Goal: Task Accomplishment & Management: Manage account settings

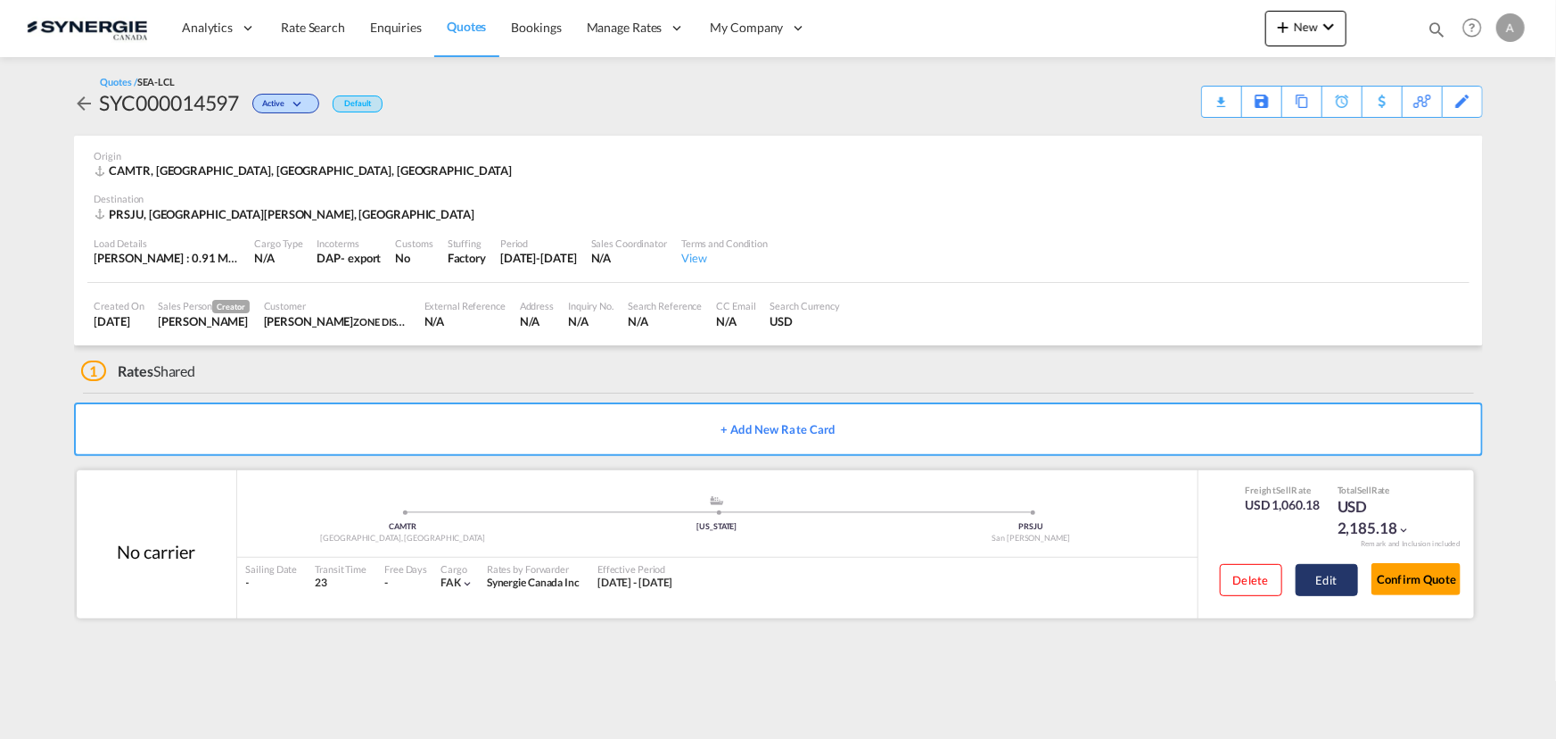
click at [1335, 586] on button "Edit" at bounding box center [1327, 580] width 62 height 32
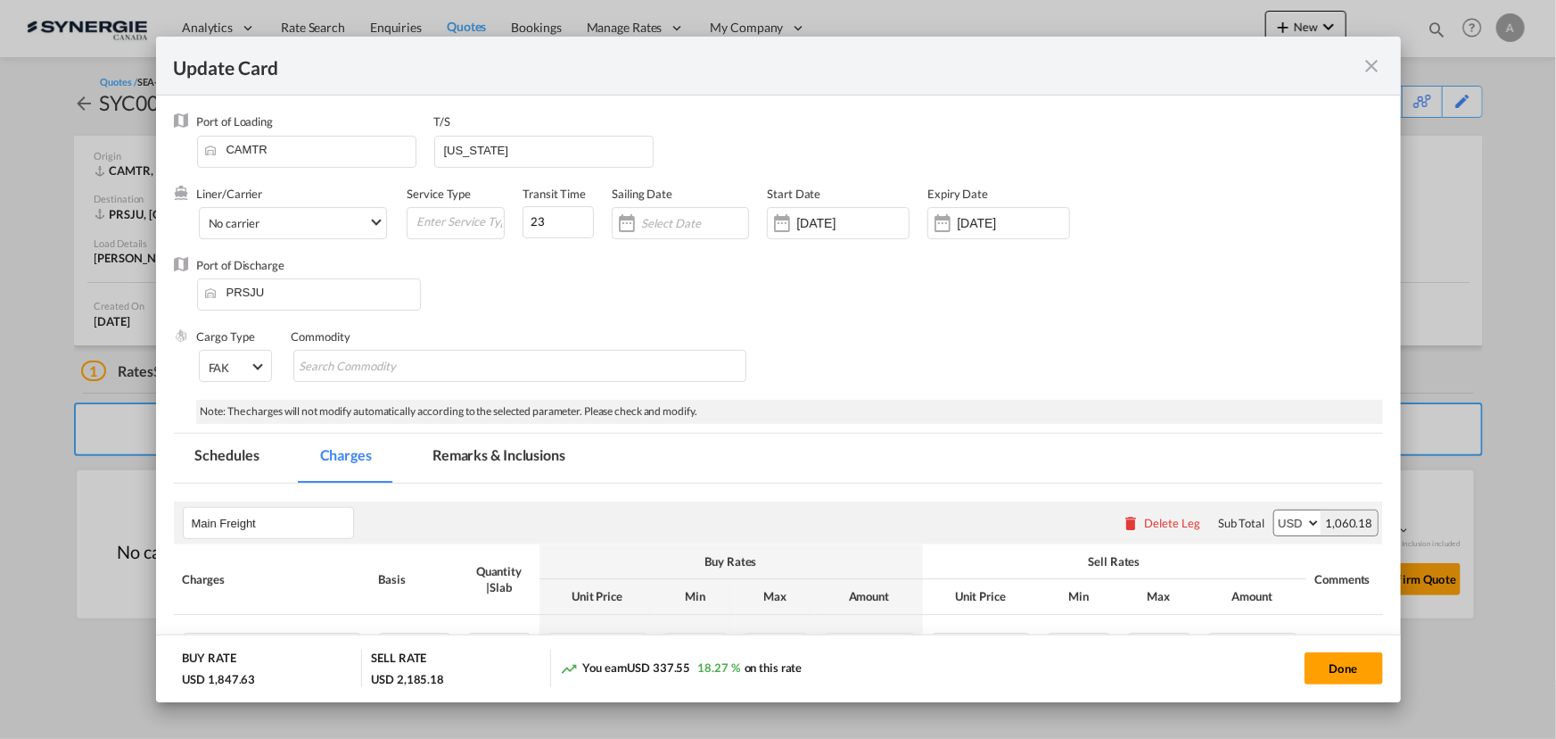
drag, startPoint x: 489, startPoint y: 460, endPoint x: 507, endPoint y: 472, distance: 21.3
click at [489, 460] on md-tab-item "Remarks & Inclusions" at bounding box center [499, 457] width 176 height 49
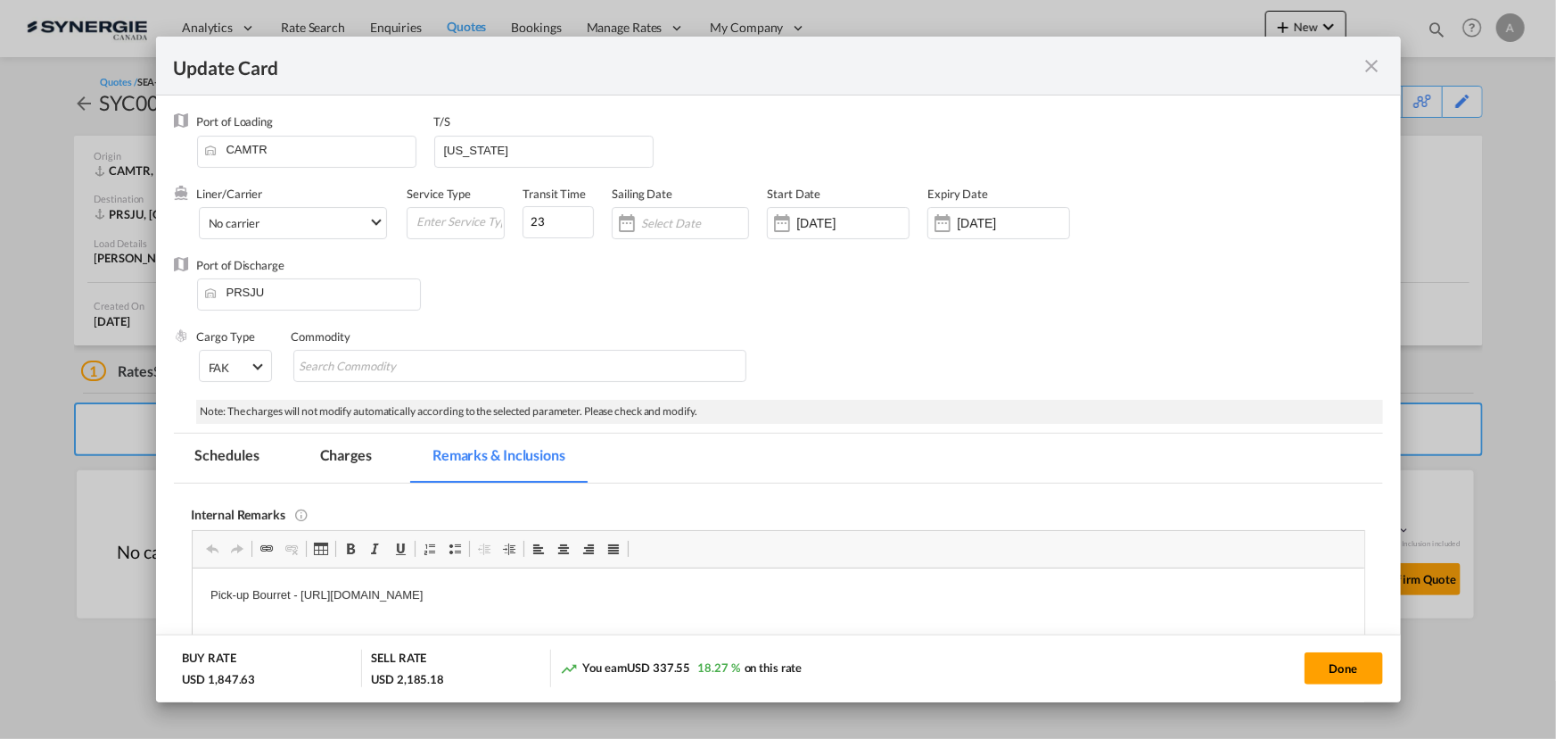
scroll to position [161, 0]
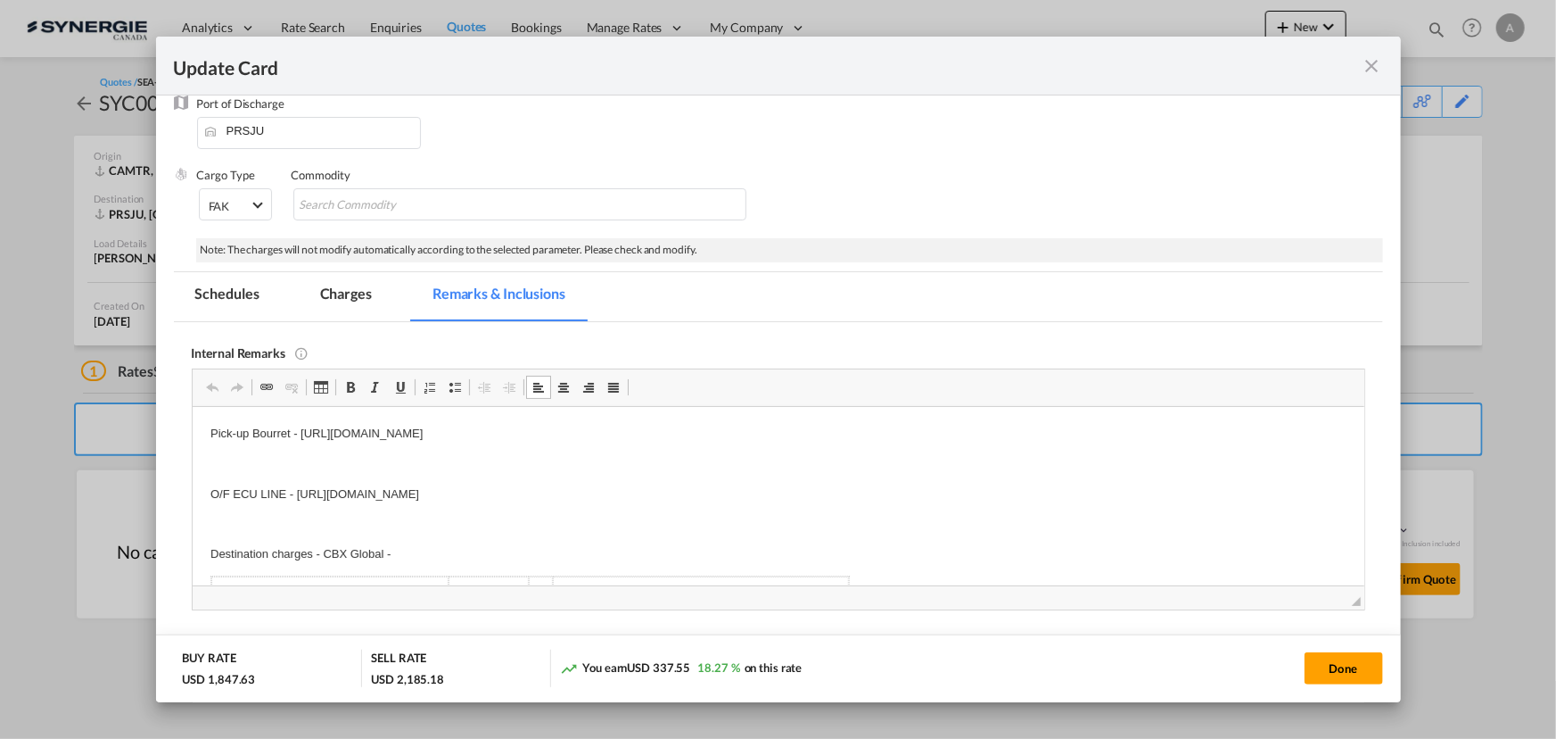
drag, startPoint x: 773, startPoint y: 494, endPoint x: 784, endPoint y: 494, distance: 10.7
click at [774, 494] on p "O/F ECU LINE - https://app.frontapp.com/open/cnv_qcc4rdb?key=NXzyKyzXmZlwQ6kwQu…" at bounding box center [778, 493] width 1136 height 19
drag, startPoint x: 798, startPoint y: 493, endPoint x: 301, endPoint y: 494, distance: 497.7
click at [301, 494] on p "O/F ECU LINE - https://app.frontapp.com/open/cnv_qcc4rdb?key=NXzyKyzXmZlwQ6kwQu…" at bounding box center [778, 493] width 1136 height 19
drag, startPoint x: 341, startPoint y: 294, endPoint x: 820, endPoint y: 640, distance: 590.9
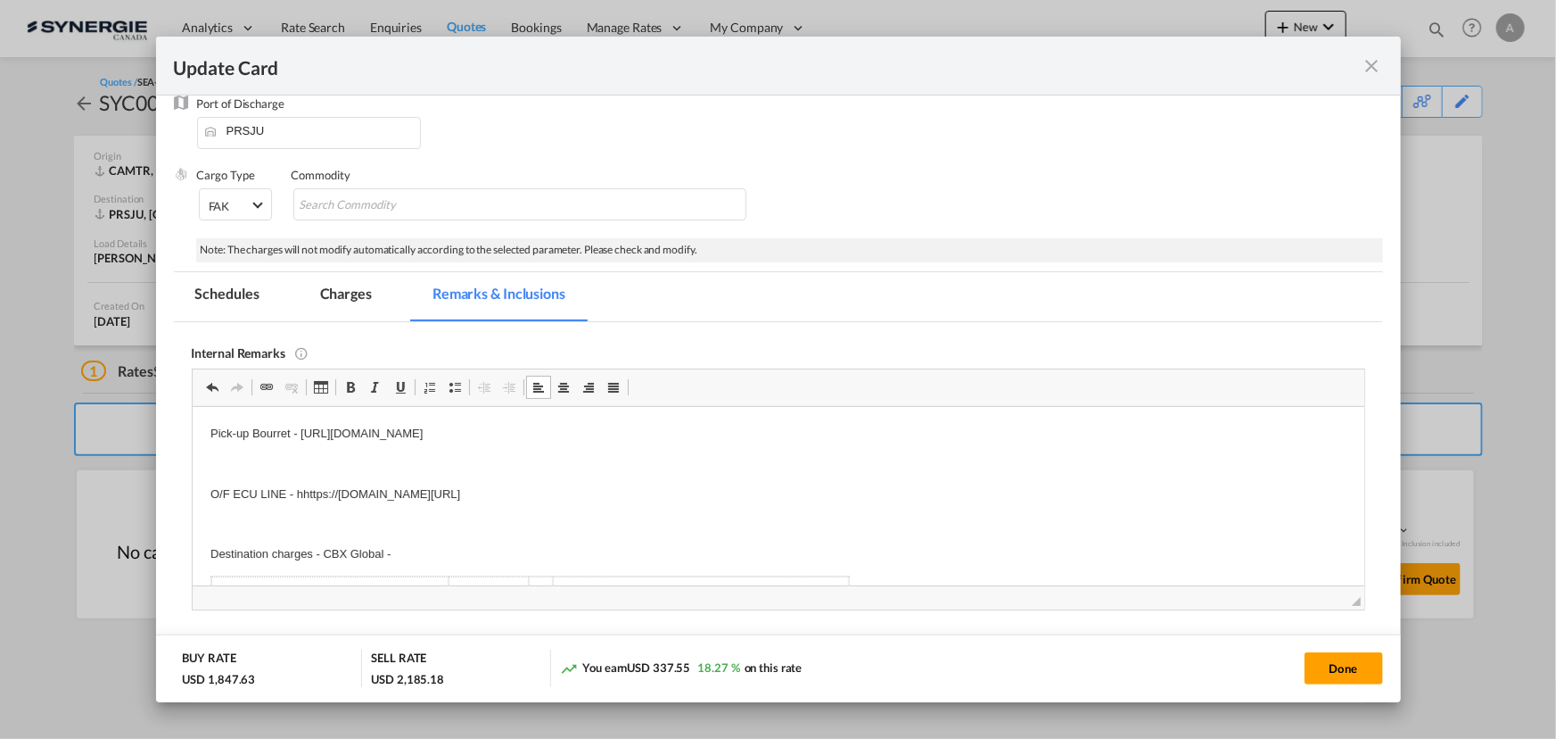
click at [343, 296] on md-tab-item "Charges" at bounding box center [346, 296] width 95 height 49
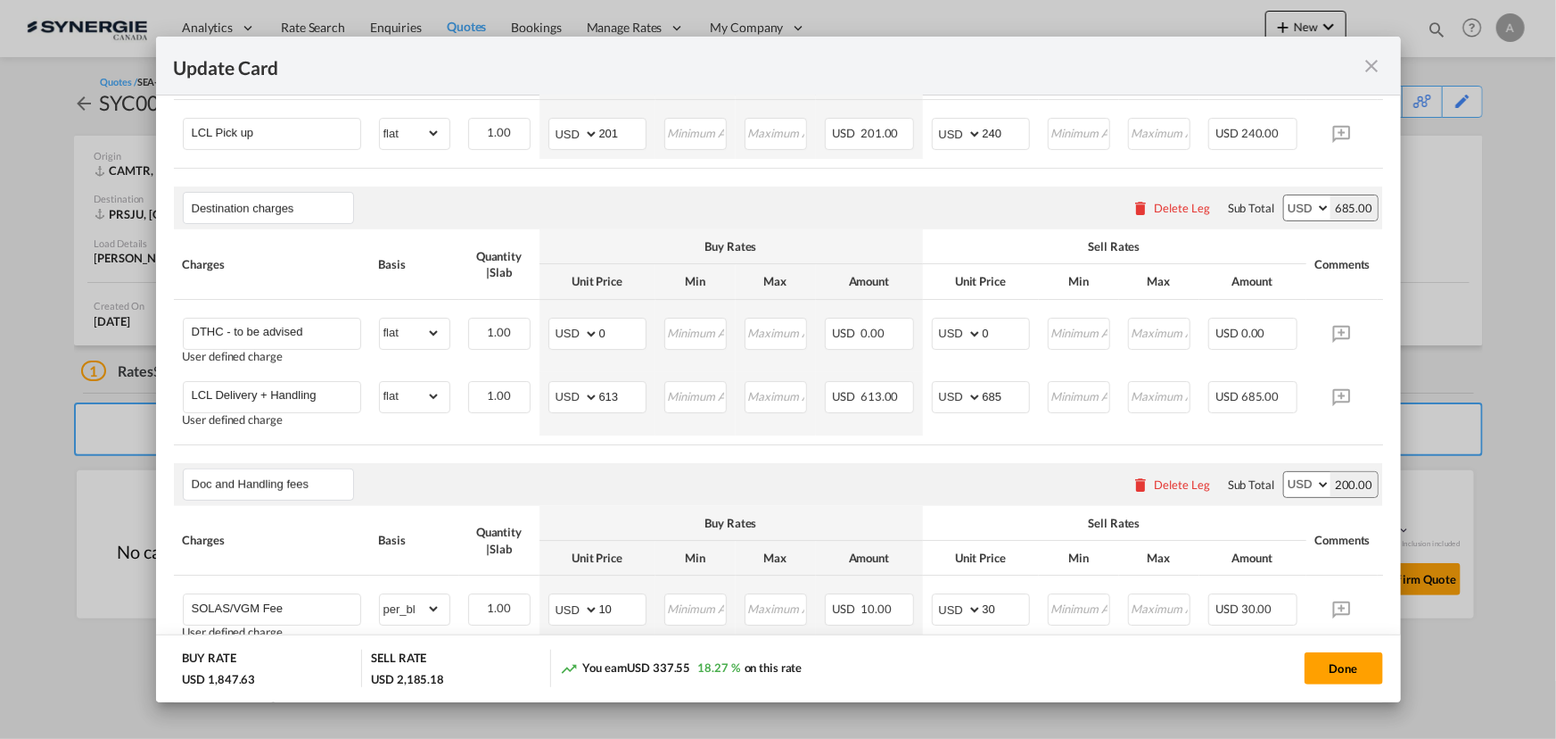
scroll to position [633, 0]
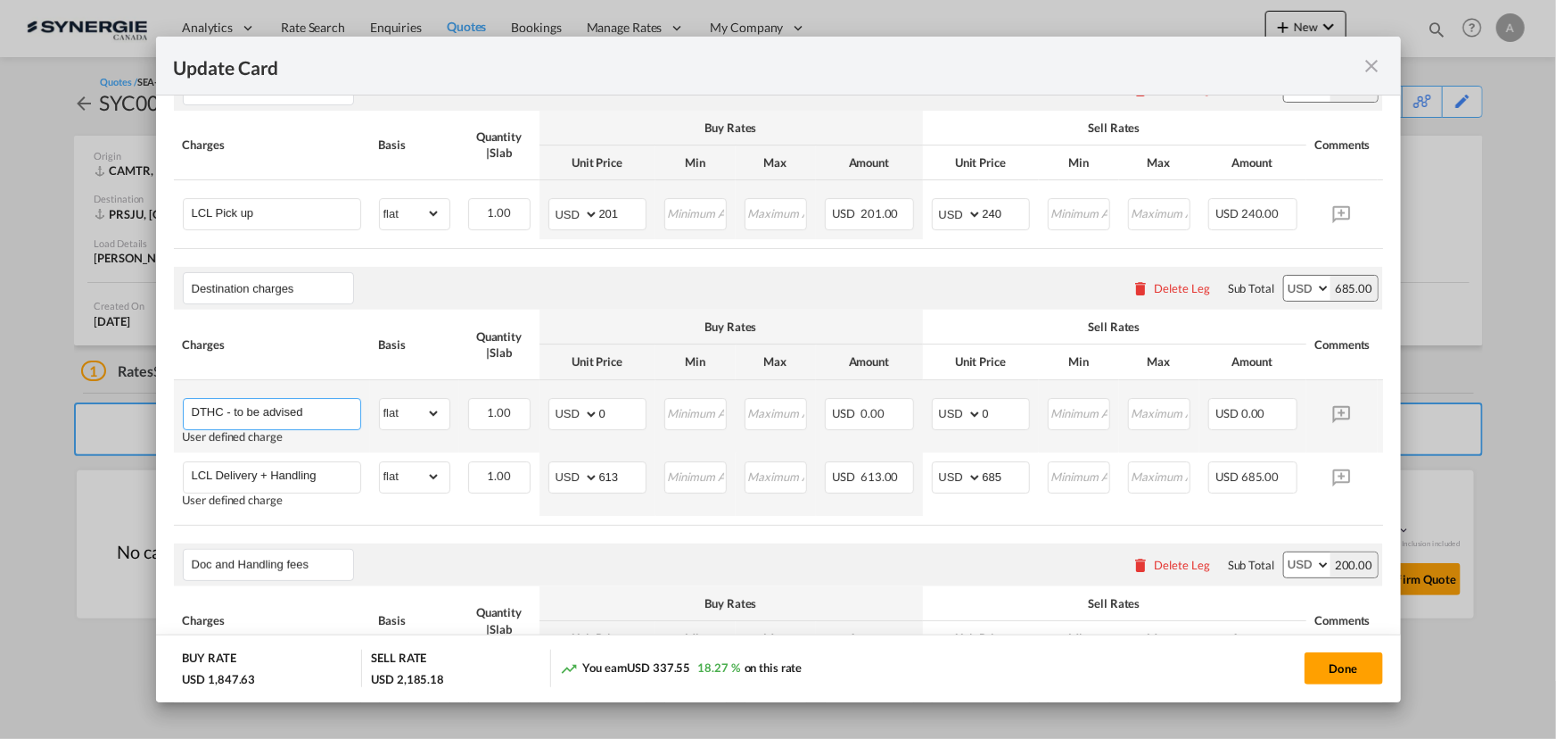
click at [310, 420] on input "DTHC - to be advised" at bounding box center [276, 412] width 169 height 27
drag, startPoint x: 316, startPoint y: 423, endPoint x: 228, endPoint y: 427, distance: 87.5
click at [228, 425] on input "DTHC - to be advised" at bounding box center [276, 412] width 169 height 27
type input "DTHC + LCL Delivery"
click at [611, 425] on input "0" at bounding box center [622, 412] width 46 height 27
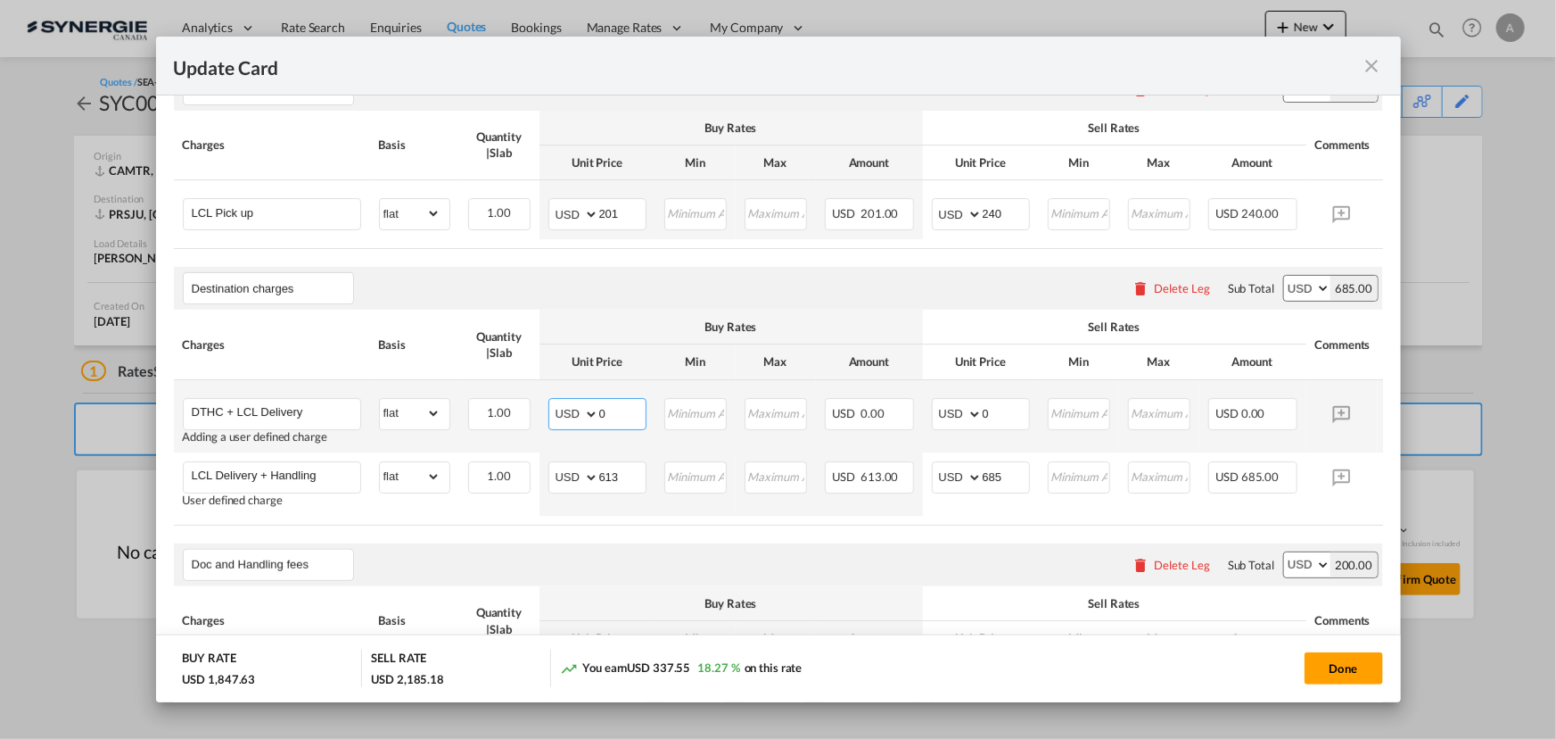
drag, startPoint x: 612, startPoint y: 425, endPoint x: 535, endPoint y: 428, distance: 76.8
click at [544, 426] on td "AED AFN ALL AMD ANG AOA ARS AUD AWG AZN BAM BBD BDT BGN BHD BIF BMD BND BOB BRL…" at bounding box center [598, 416] width 116 height 72
click at [607, 423] on input "0" at bounding box center [622, 412] width 46 height 27
type input "470"
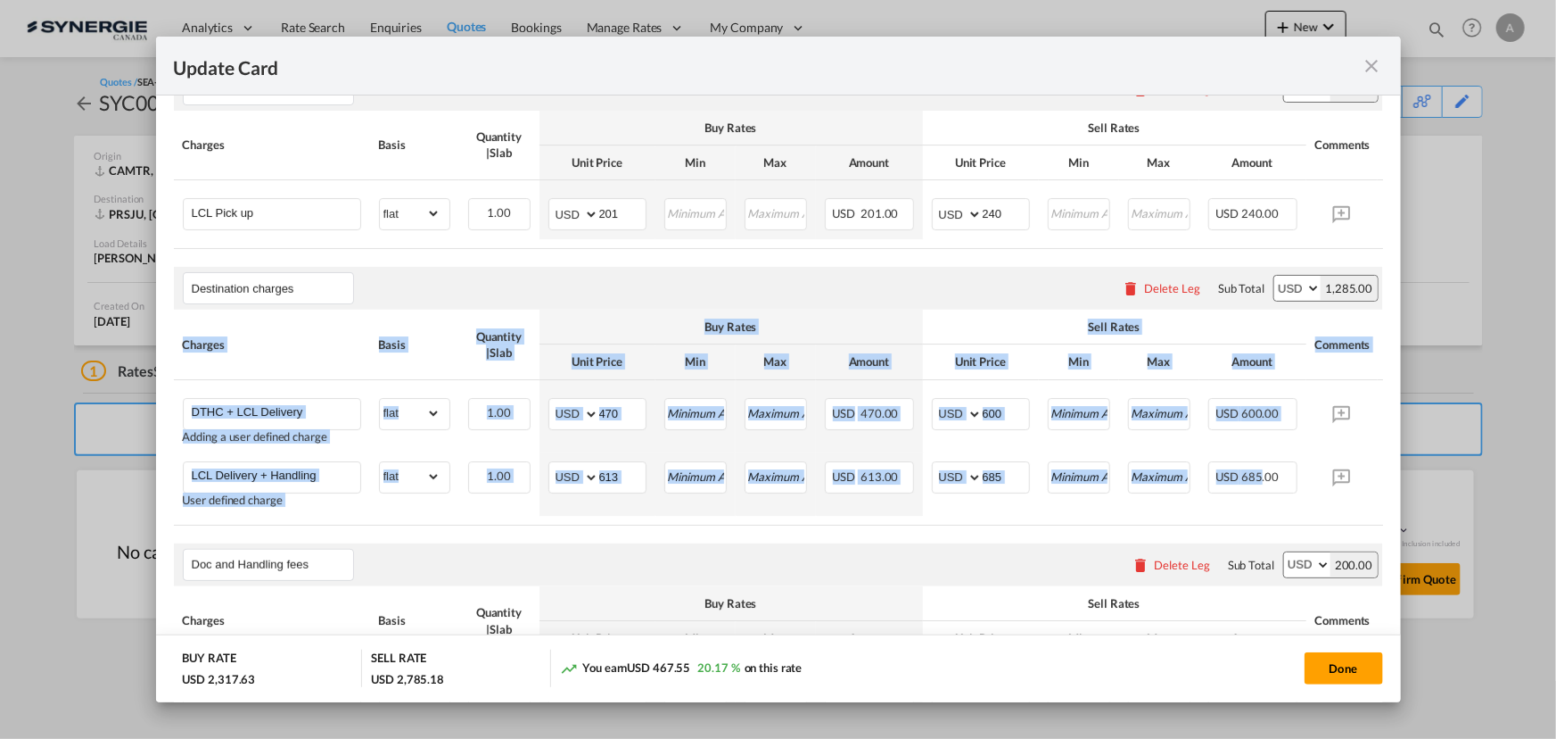
drag, startPoint x: 1258, startPoint y: 533, endPoint x: 1299, endPoint y: 535, distance: 41.1
click at [1299, 524] on div "Charges Basis Quantity | Slab Buy Rates Sell Rates Comments Action Unit Price M…" at bounding box center [779, 417] width 1210 height 215
click at [1296, 524] on table "Charges Basis Quantity | Slab Buy Rates Sell Rates Comments Action Unit Price M…" at bounding box center [806, 417] width 1264 height 215
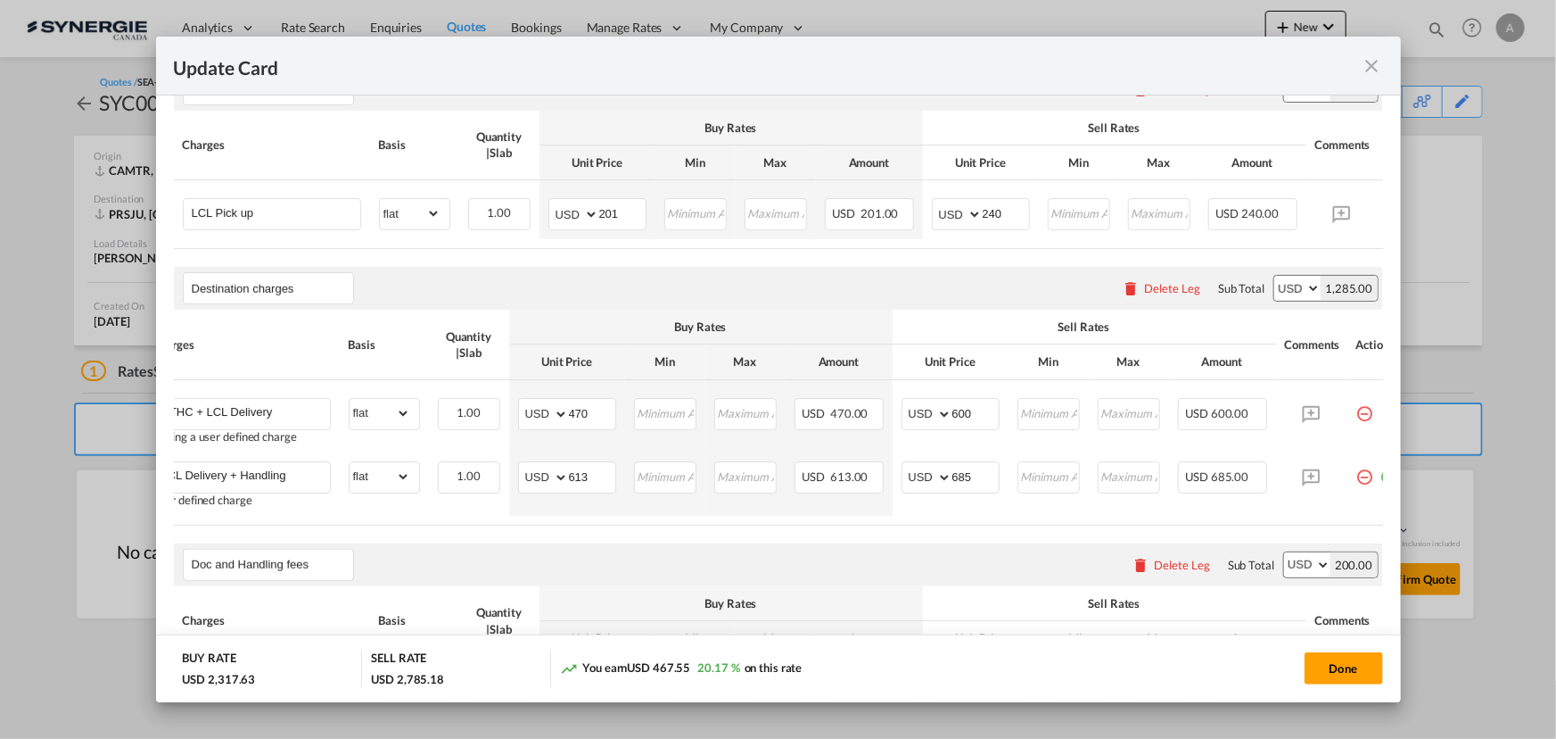
scroll to position [0, 36]
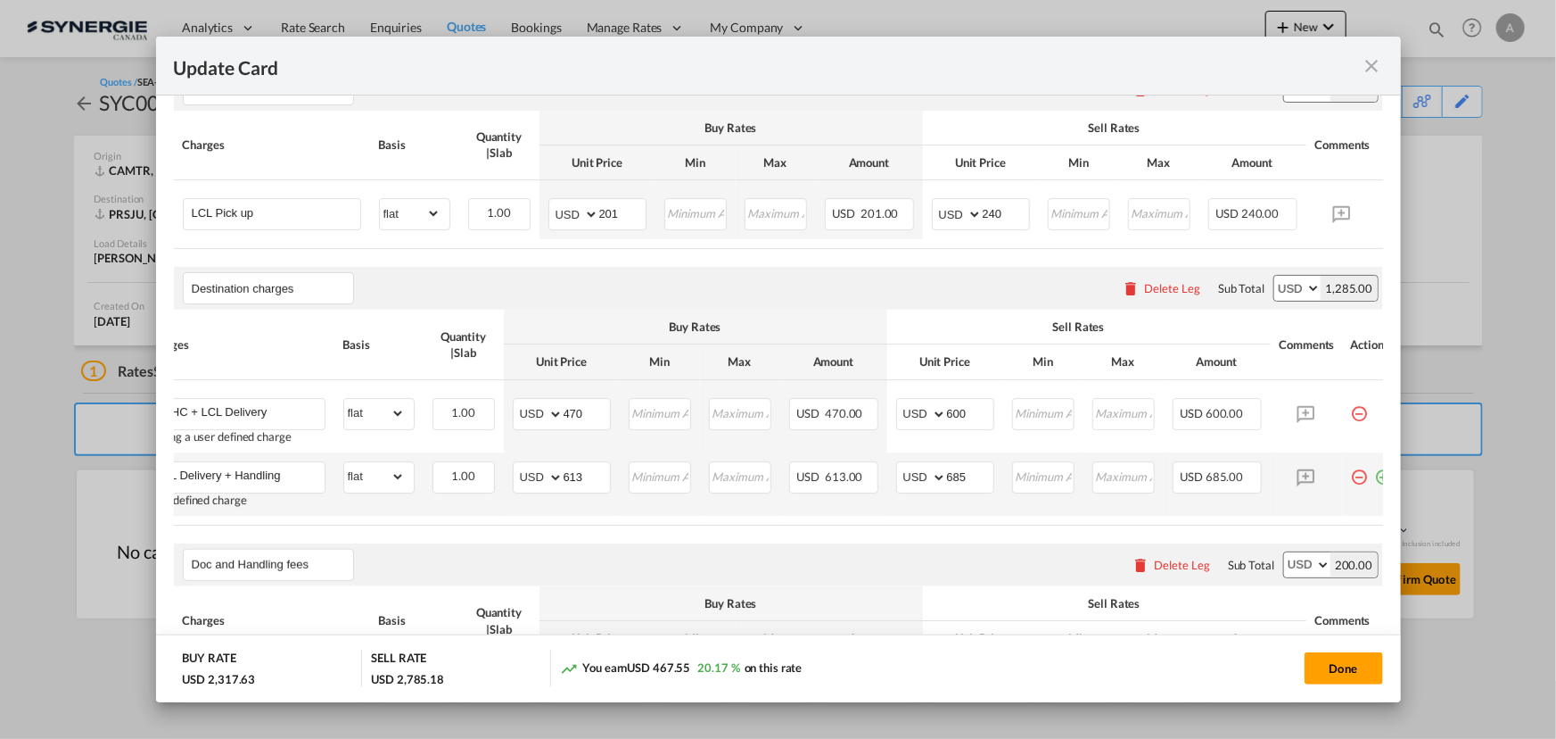
click at [1362, 478] on md-icon "icon-minus-circle-outline red-400-fg pt-7" at bounding box center [1360, 470] width 18 height 18
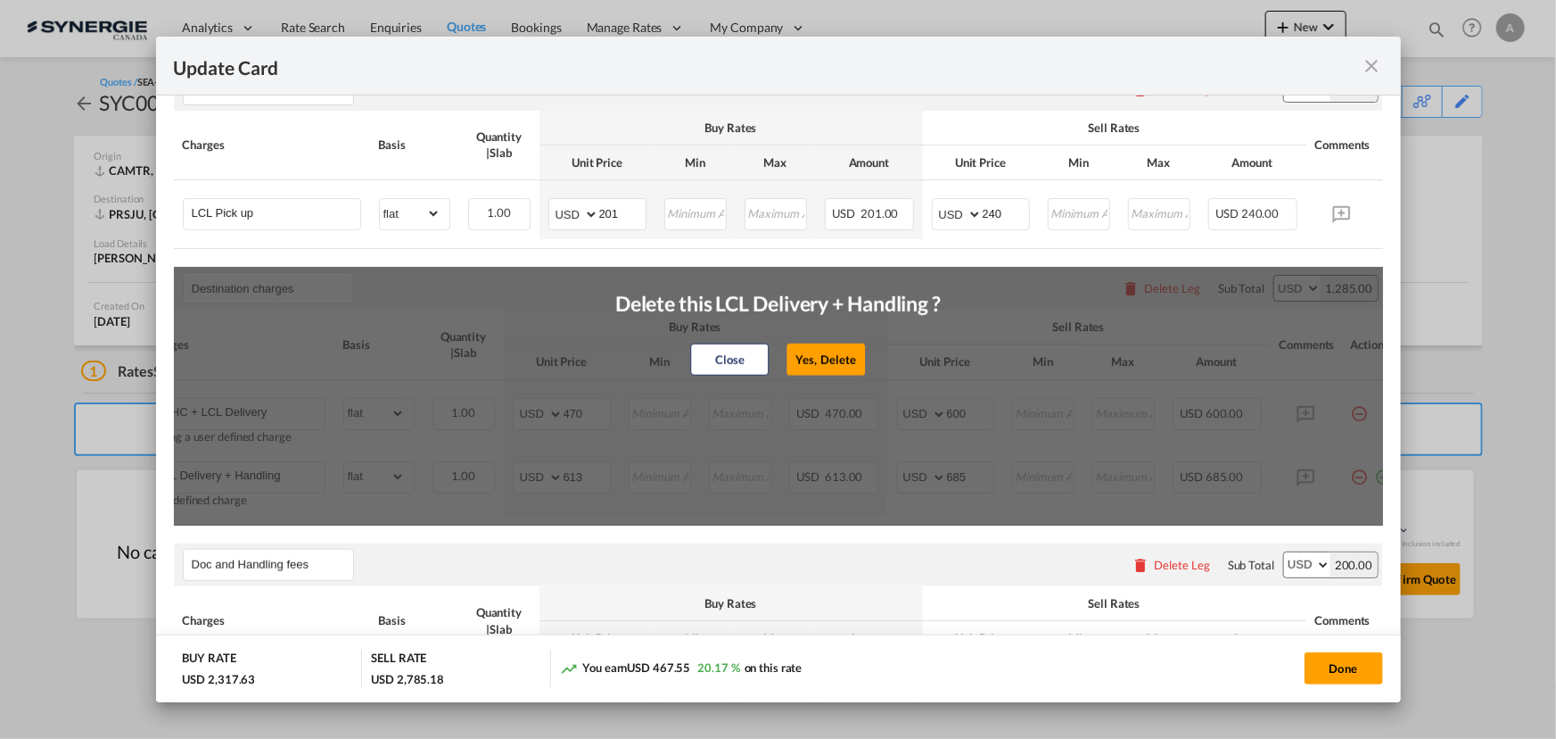
click at [827, 360] on button "Yes, Delete" at bounding box center [827, 359] width 78 height 32
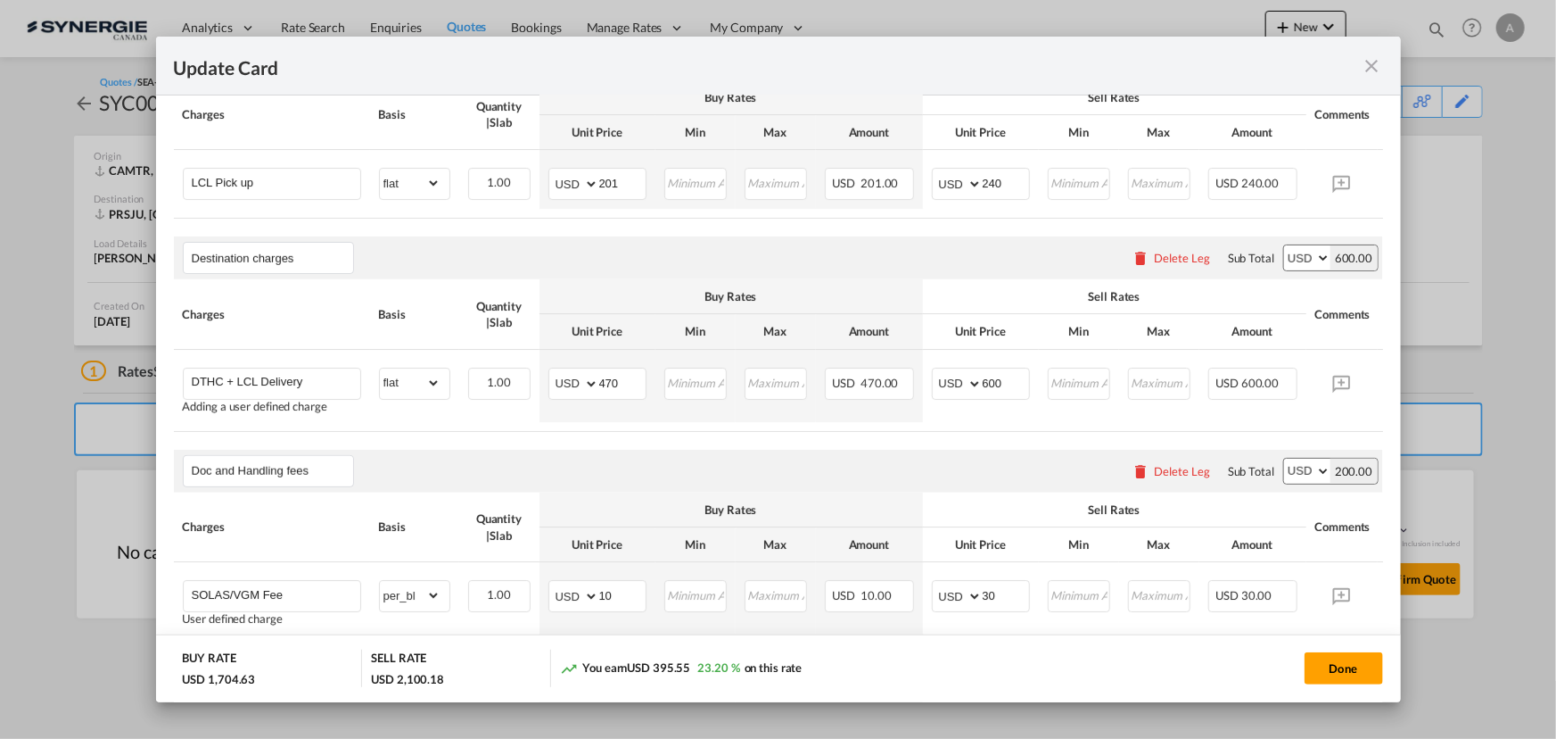
scroll to position [570, 0]
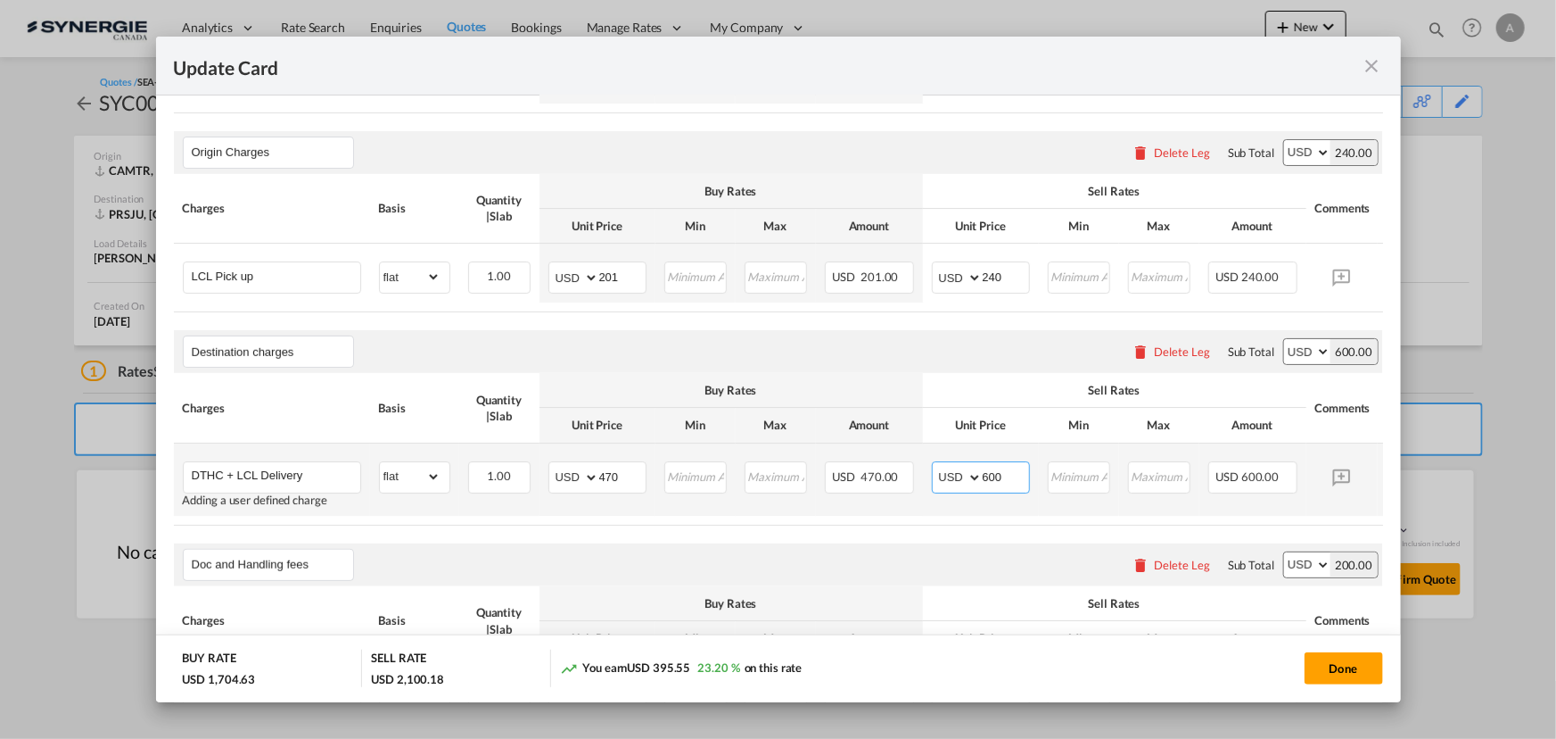
drag, startPoint x: 1010, startPoint y: 488, endPoint x: 797, endPoint y: 503, distance: 213.7
click at [797, 503] on tr "DTHC + LCL Delivery Adding a user defined charge Please Enter Already Exists gr…" at bounding box center [806, 479] width 1264 height 72
type input "630"
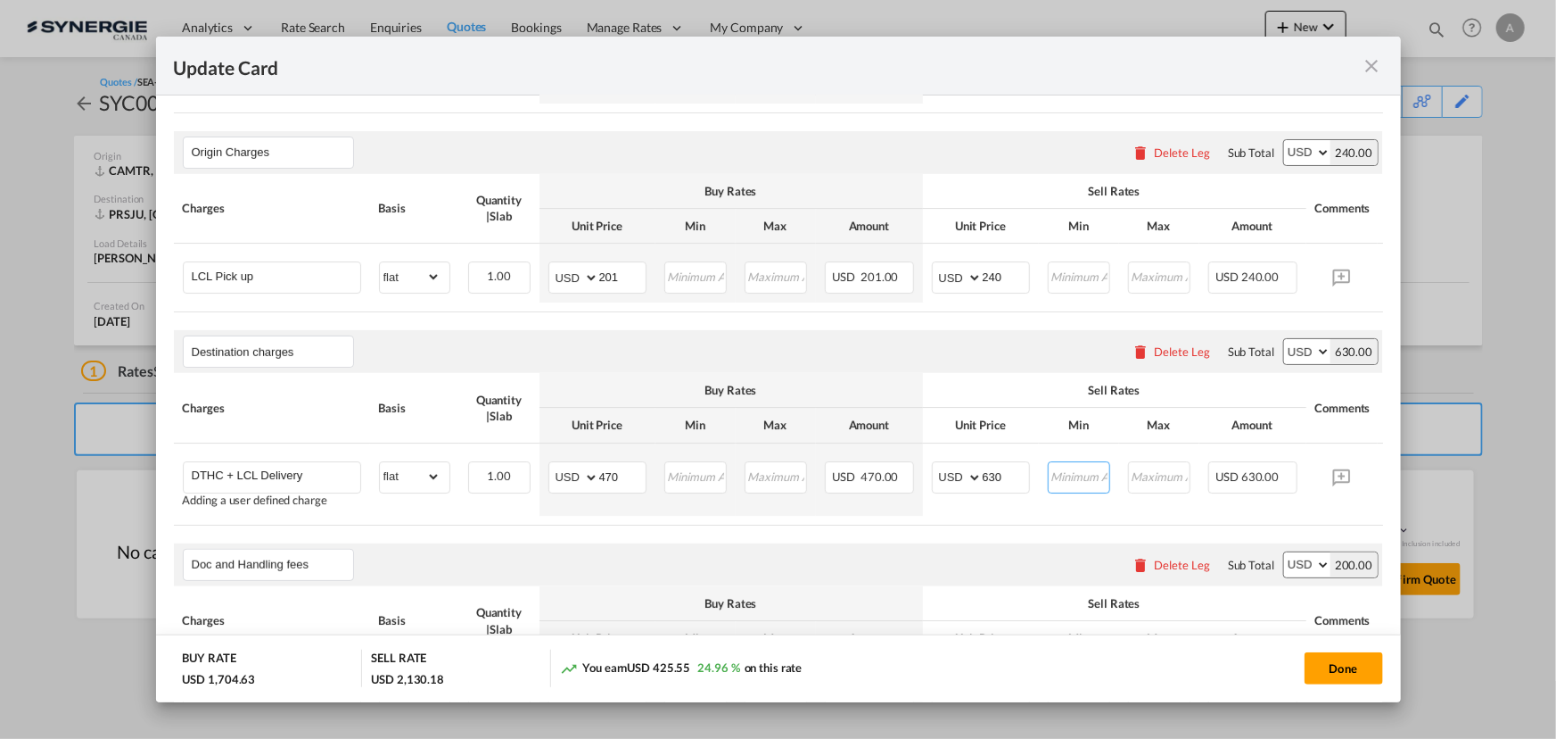
scroll to position [651, 0]
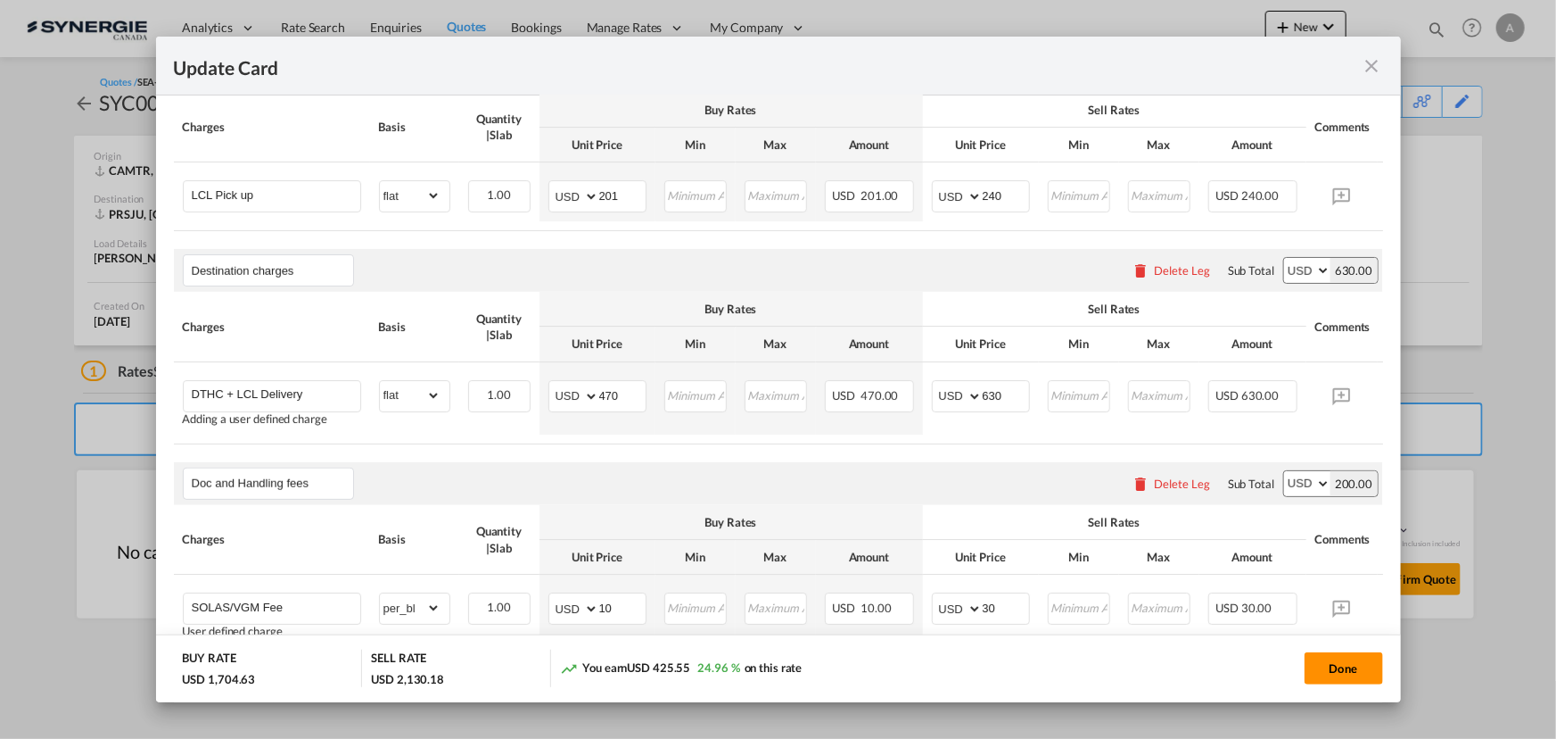
click at [1350, 673] on button "Done" at bounding box center [1344, 668] width 78 height 32
type input "04 Sep 2025"
type input "29 Sep 2025"
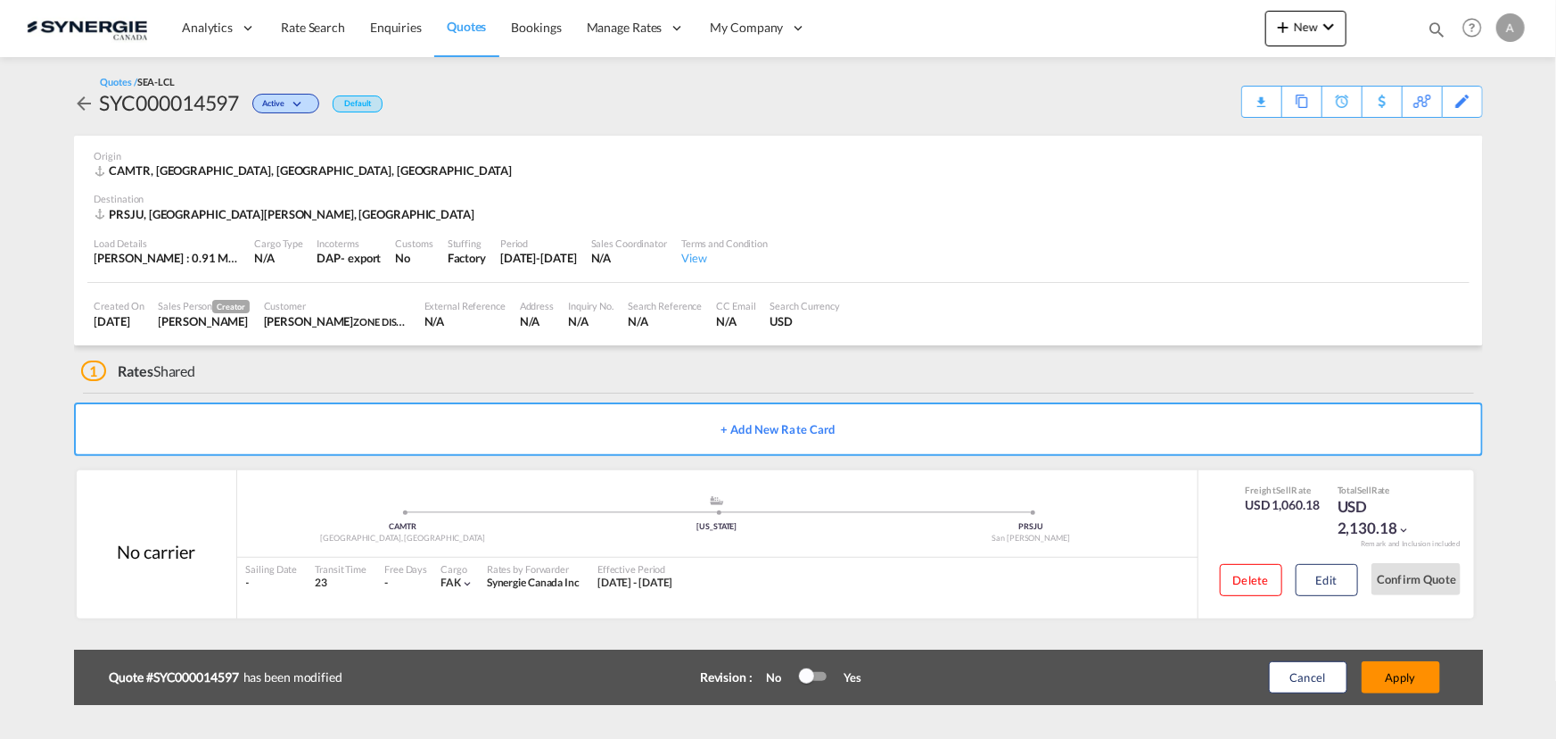
click at [1401, 673] on button "Apply" at bounding box center [1401, 677] width 78 height 32
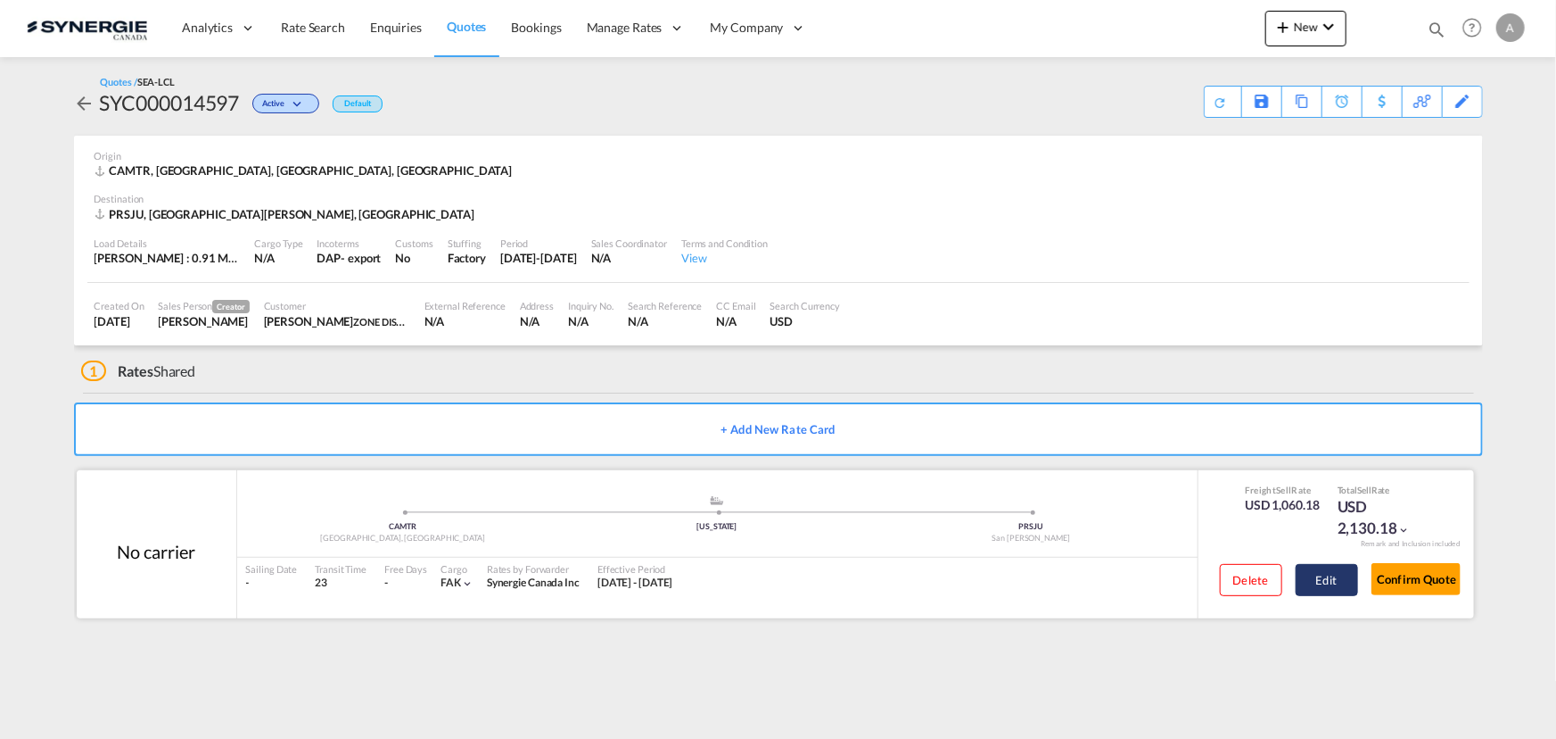
click at [1329, 580] on button "Edit" at bounding box center [1327, 580] width 62 height 32
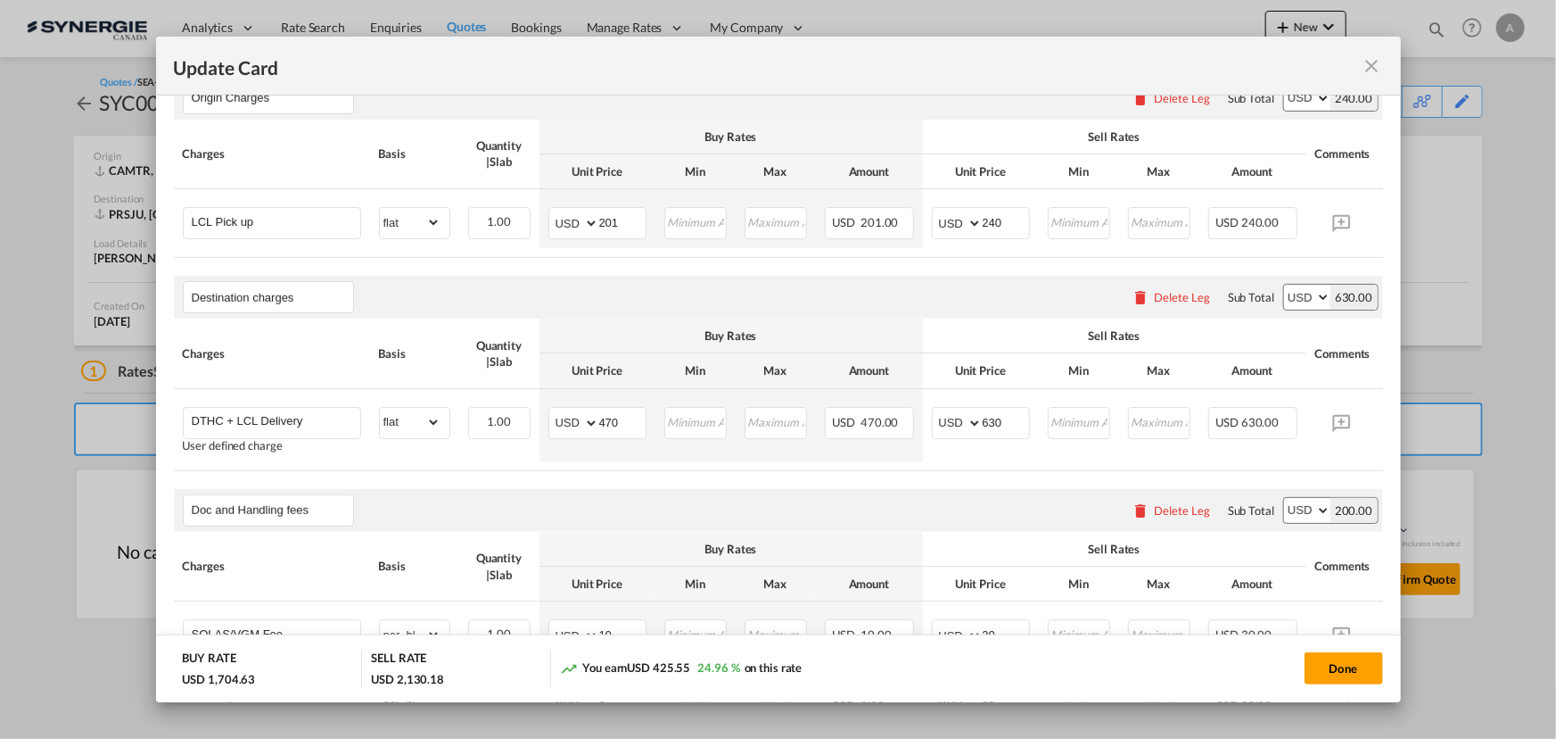
scroll to position [648, 0]
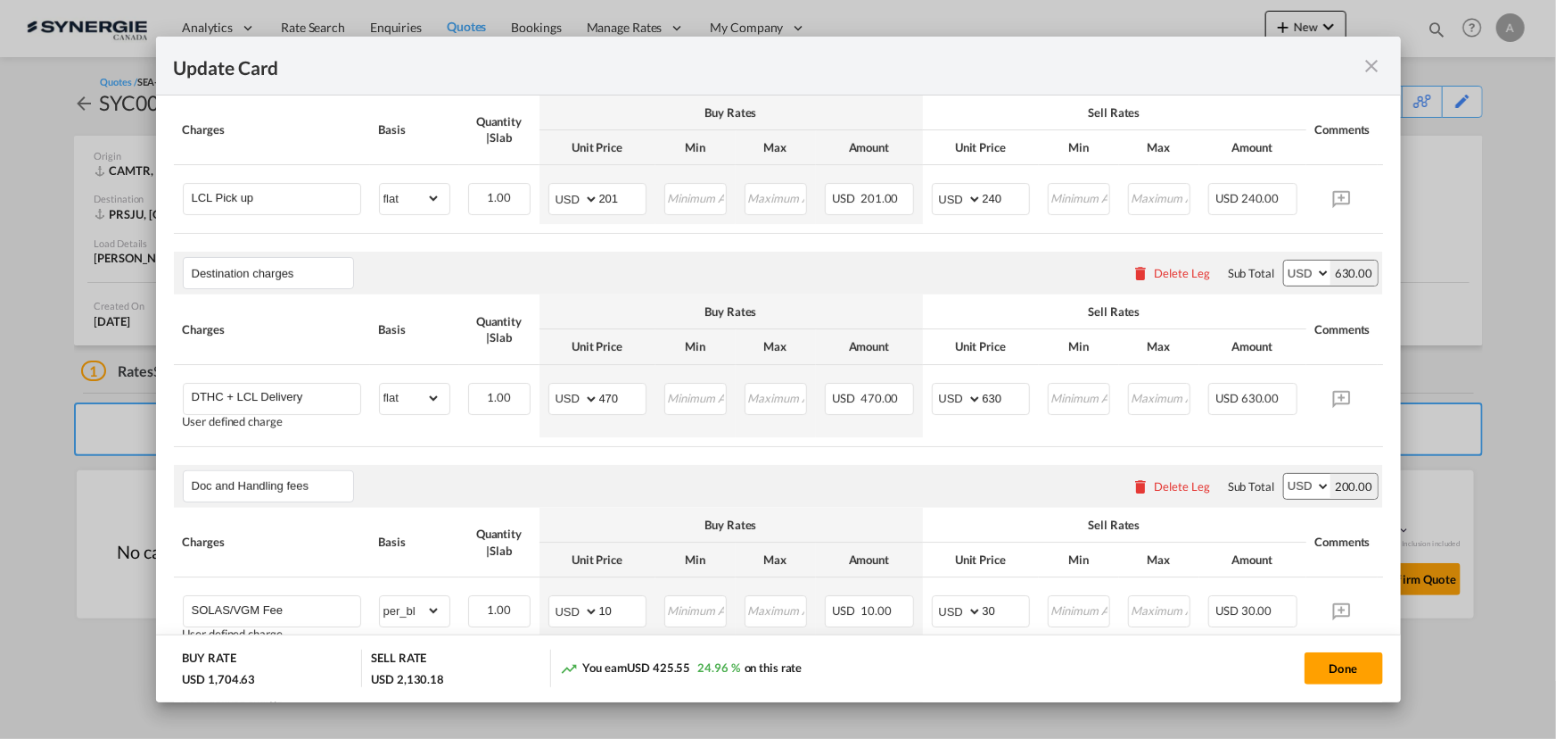
drag, startPoint x: 837, startPoint y: 248, endPoint x: 1309, endPoint y: 129, distance: 487.4
click at [837, 248] on air-lcl-rate-modification "Main Freight Please enter leg name Leg Name Already Exists Delete Leg Sub Total…" at bounding box center [779, 398] width 1210 height 1127
click at [1371, 62] on md-icon "icon-close fg-AAA8AD m-0 pointer" at bounding box center [1372, 65] width 21 height 21
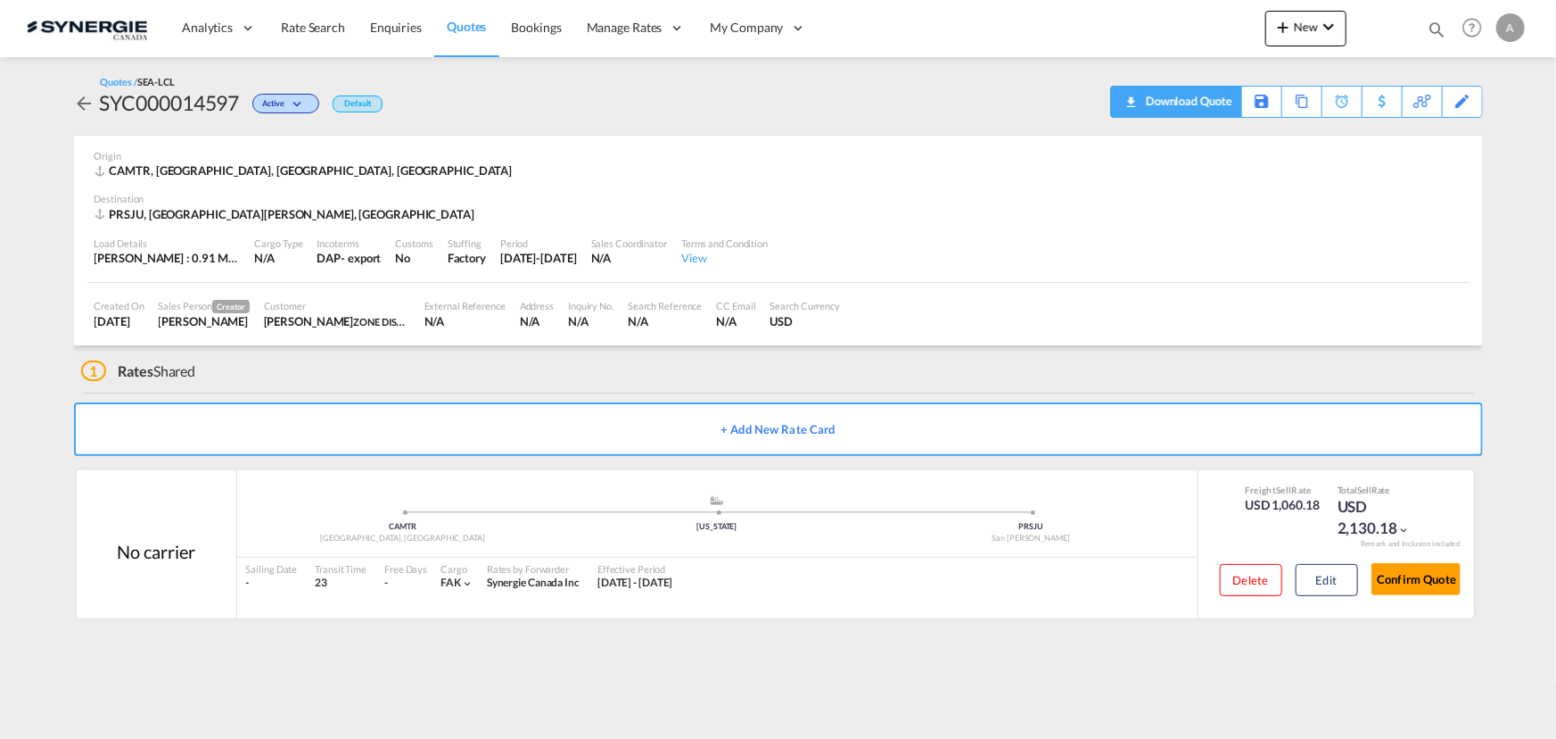
click at [1224, 103] on div "Download Quote" at bounding box center [1187, 101] width 91 height 29
